Goal: Transaction & Acquisition: Book appointment/travel/reservation

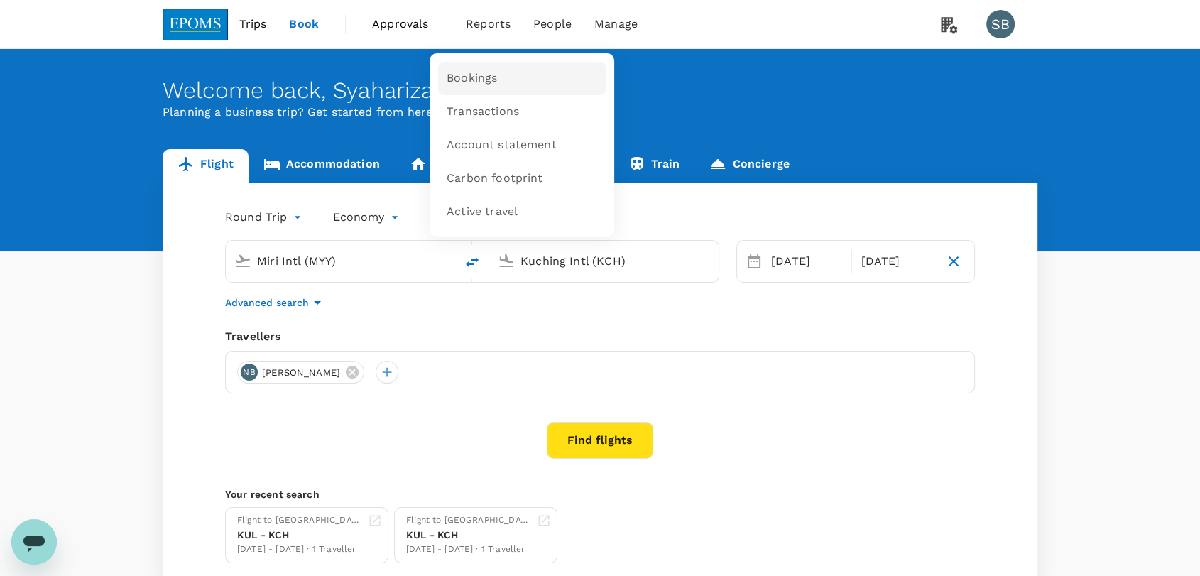
click at [493, 75] on span "Bookings" at bounding box center [472, 78] width 50 height 16
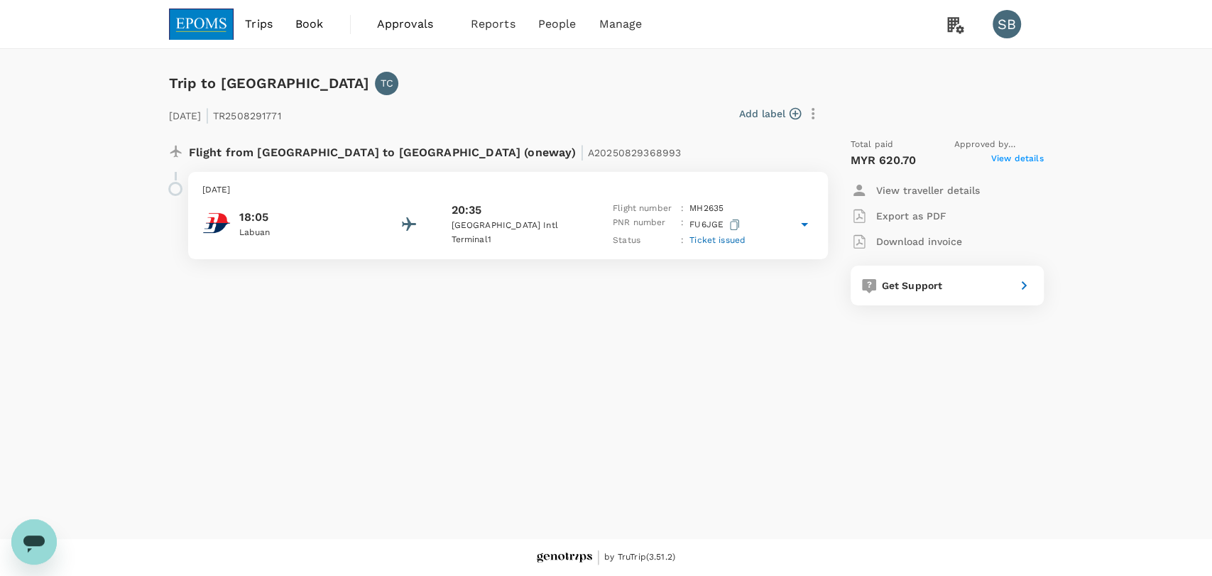
click at [572, 199] on div "[DATE] 18:05 [GEOGRAPHIC_DATA] 20:35 [GEOGRAPHIC_DATA] 1 Flight number : MH 263…" at bounding box center [508, 215] width 640 height 87
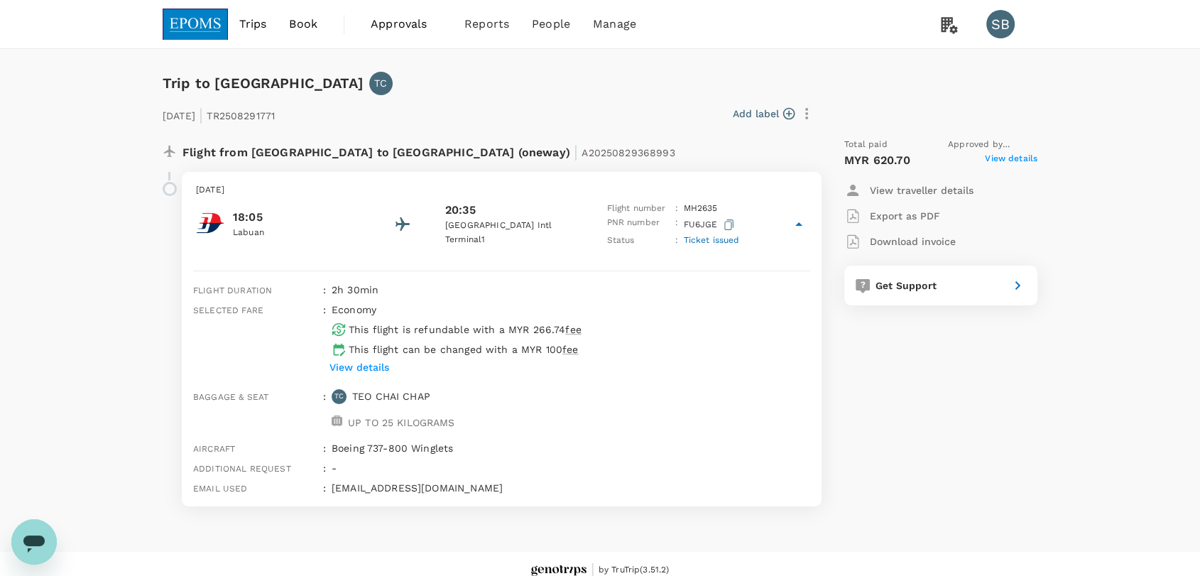
click at [901, 205] on button "Export as PDF" at bounding box center [892, 216] width 96 height 26
click at [207, 26] on img at bounding box center [195, 24] width 65 height 31
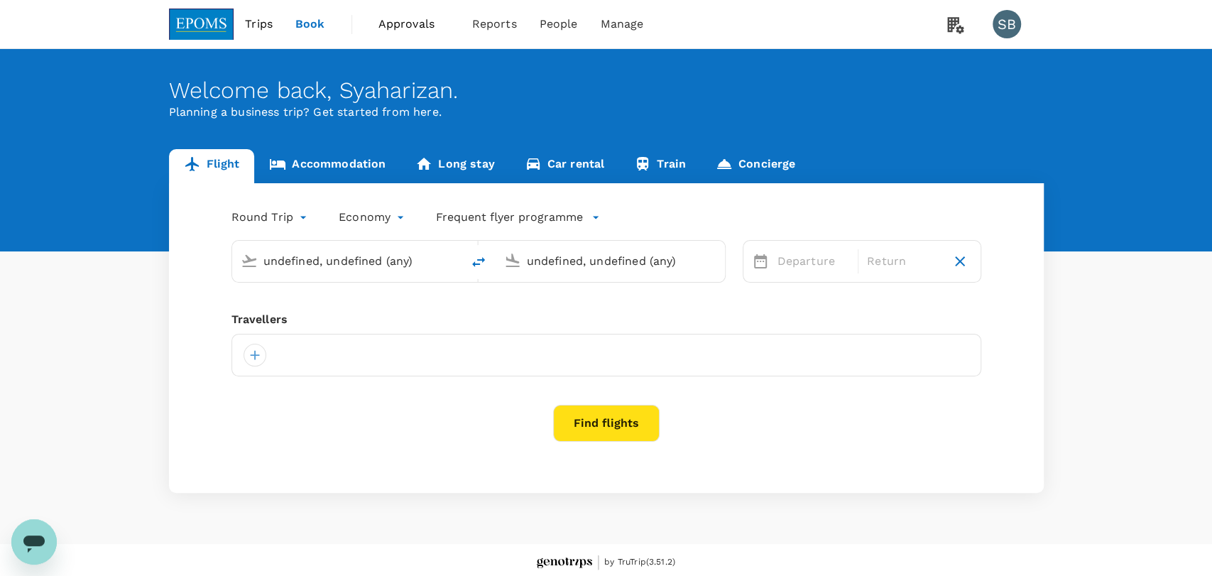
type input "undefined, undefined (any)"
type input "Miri Intl (MYY)"
type input "Kuching Intl (KCH)"
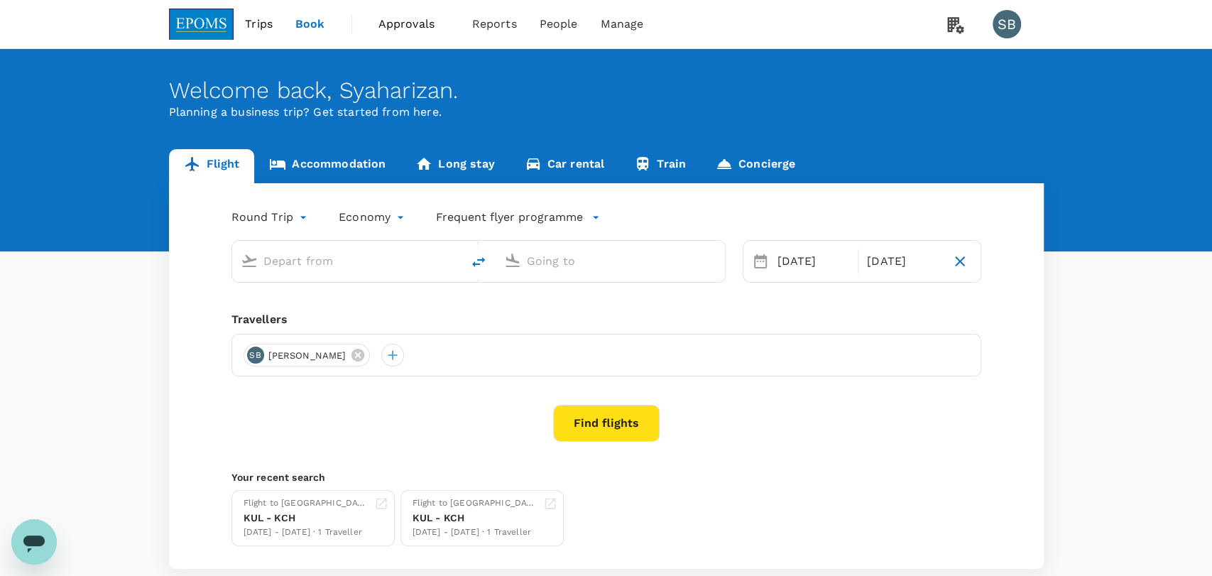
type input "Miri Intl (MYY)"
type input "Kuching Intl (KCH)"
